Goal: Check status

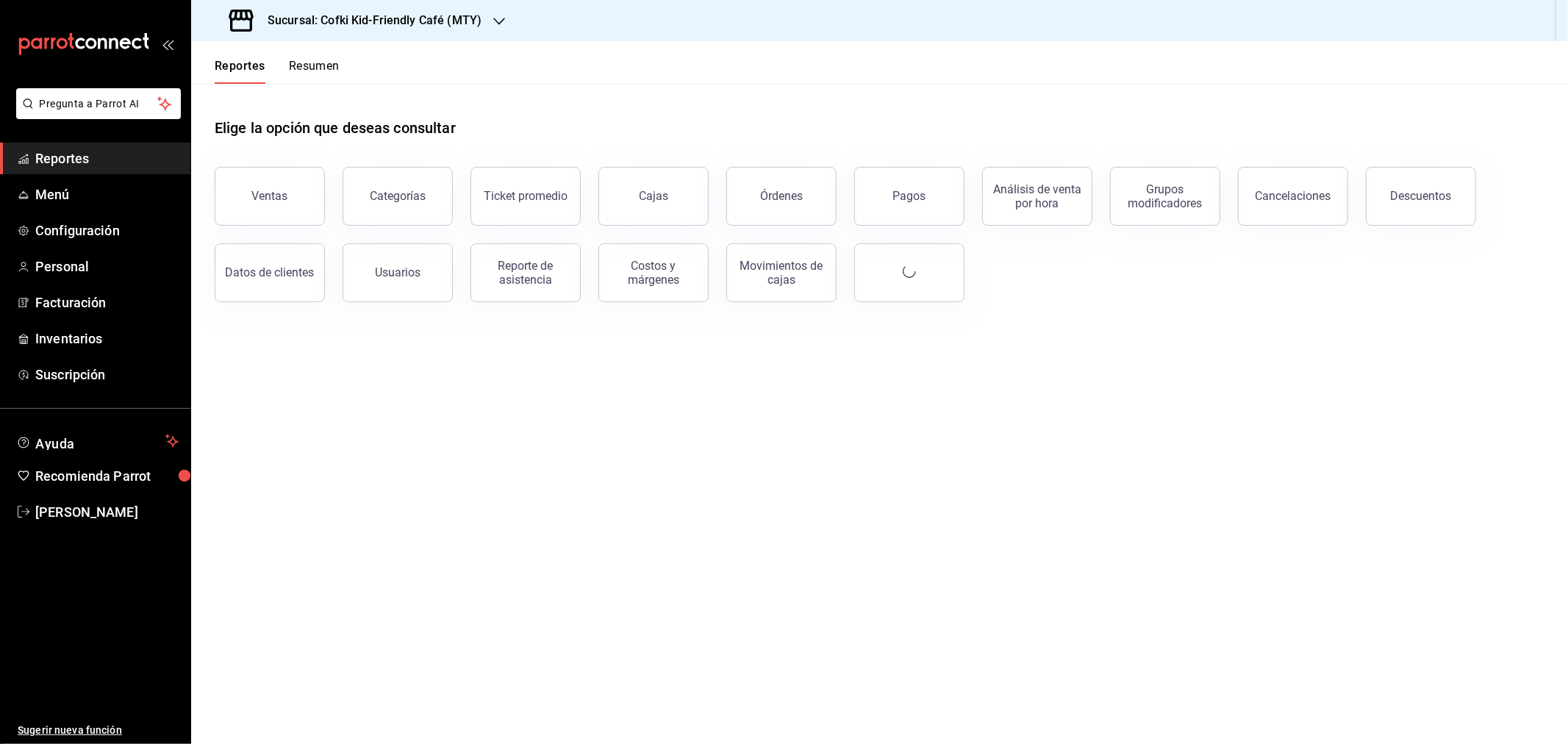
click at [830, 210] on button "Órdenes" at bounding box center [781, 195] width 111 height 59
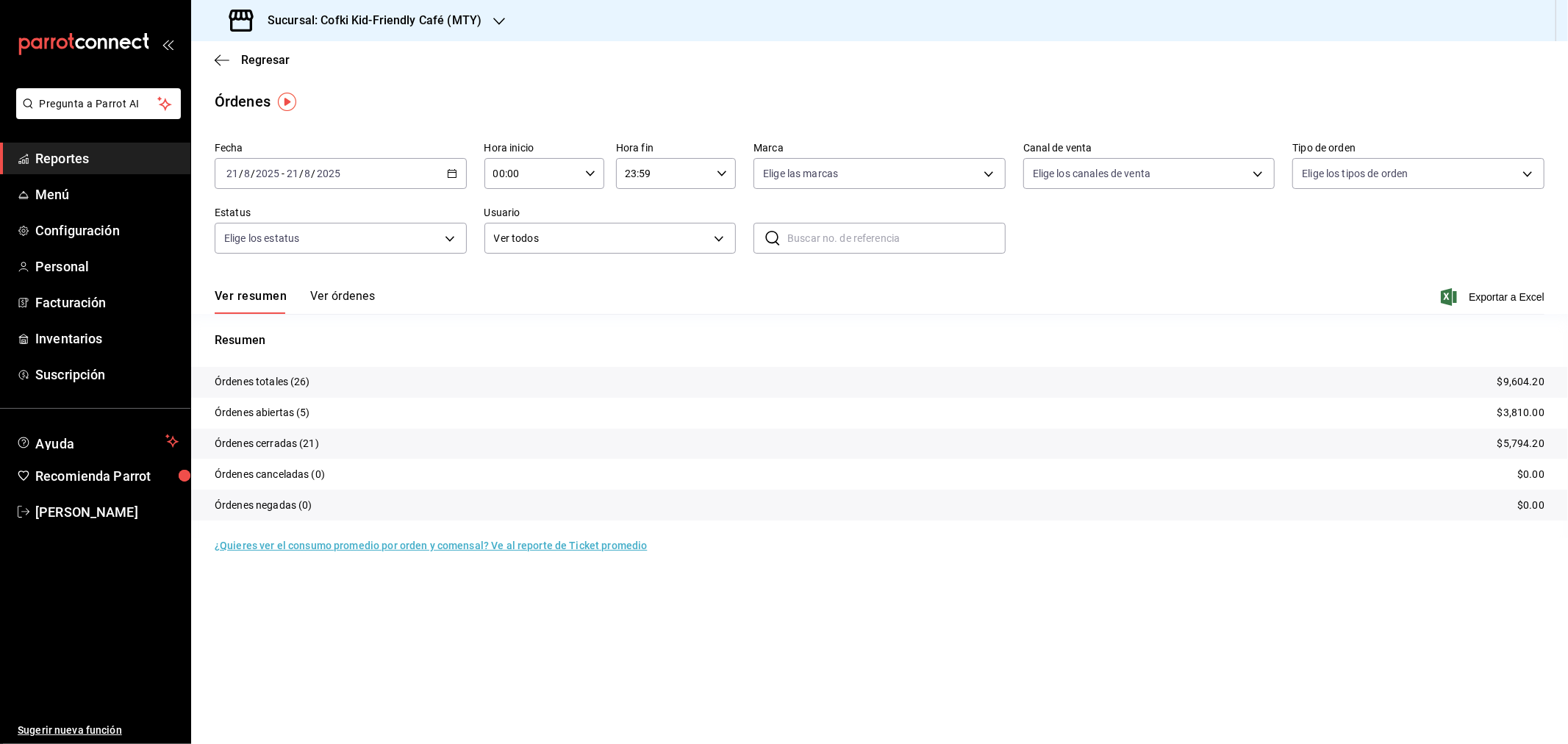
click at [458, 18] on h3 "Sucursal: Cofki Kid-Friendly Café (MTY)" at bounding box center [368, 20] width 226 height 18
click at [342, 92] on div "Cofki Cafe ([GEOGRAPHIC_DATA])" at bounding box center [301, 97] width 197 height 16
click at [328, 289] on div "Ver resumen Ver órdenes Exportar a Excel" at bounding box center [880, 293] width 1330 height 43
click at [328, 290] on button "Ver órdenes" at bounding box center [343, 301] width 65 height 25
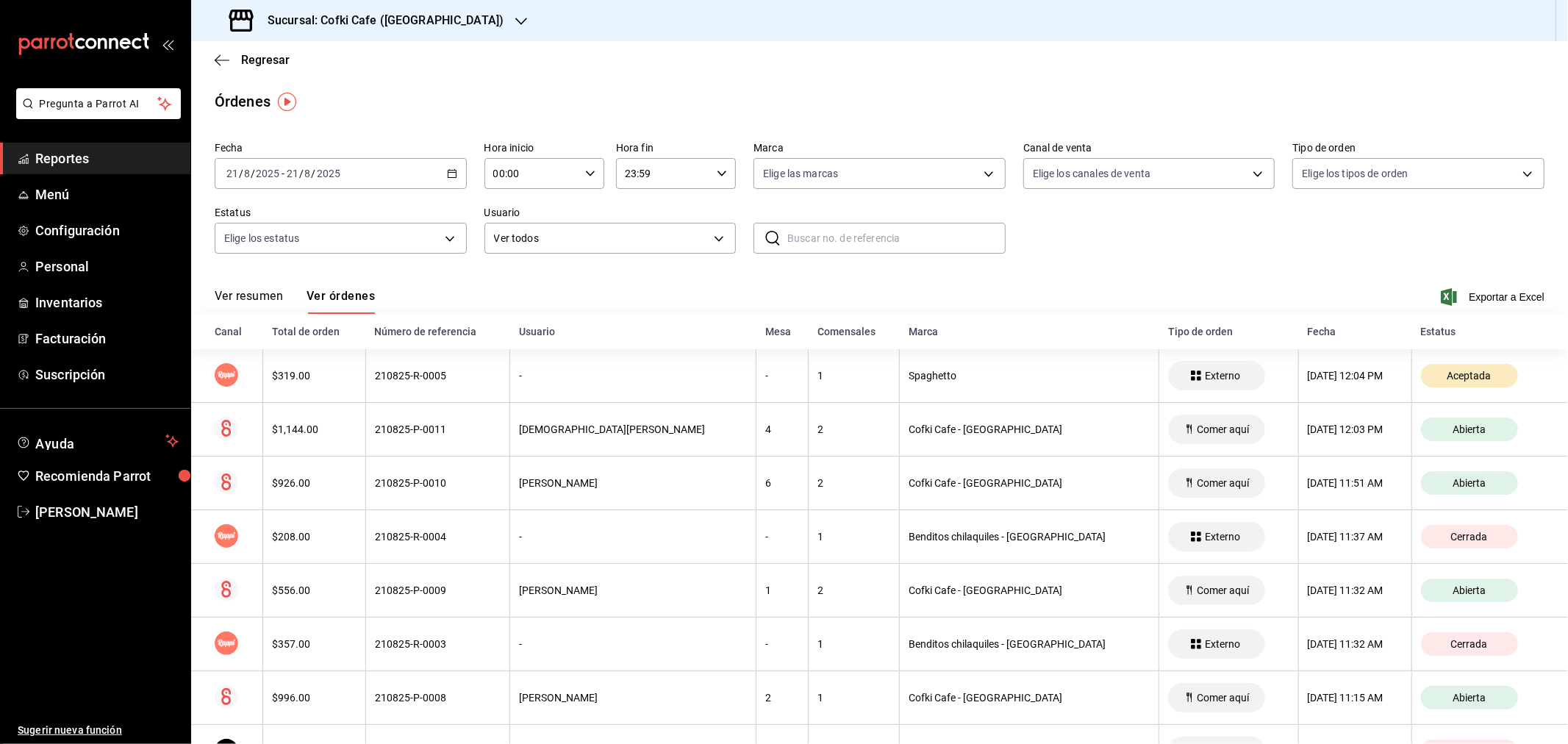
click at [237, 297] on button "Ver resumen" at bounding box center [249, 301] width 69 height 25
